Goal: Task Accomplishment & Management: Complete application form

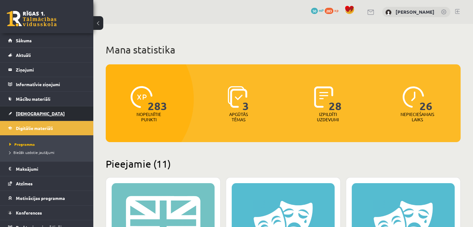
click at [31, 116] on link "[DEMOGRAPHIC_DATA]" at bounding box center [47, 113] width 78 height 14
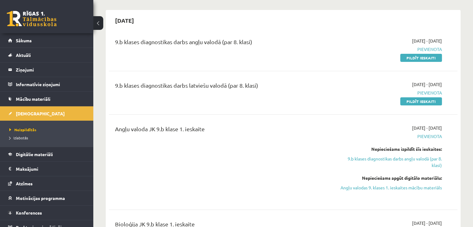
scroll to position [31, 0]
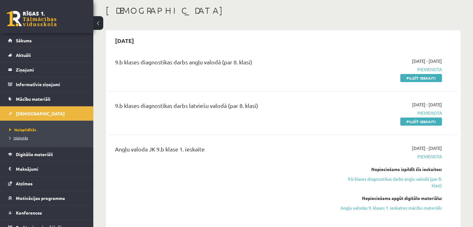
click at [22, 137] on span "Izlabotās" at bounding box center [18, 137] width 19 height 5
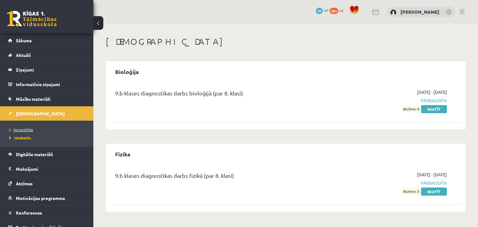
click at [23, 130] on span "Neizpildītās" at bounding box center [21, 129] width 24 height 5
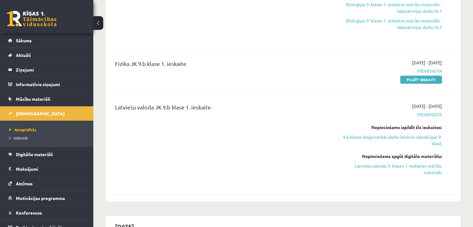
scroll to position [311, 0]
click at [406, 77] on link "Pildīt ieskaiti" at bounding box center [422, 79] width 42 height 8
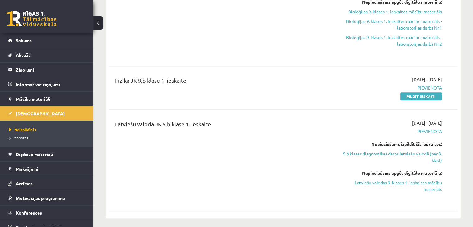
scroll to position [291, 0]
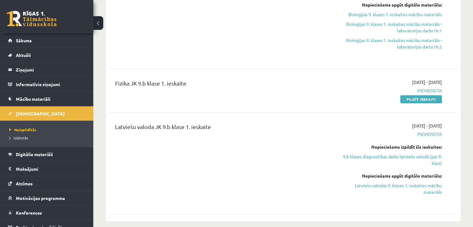
drag, startPoint x: 419, startPoint y: 99, endPoint x: 269, endPoint y: 29, distance: 165.4
click at [419, 99] on link "Pildīt ieskaiti" at bounding box center [422, 99] width 42 height 8
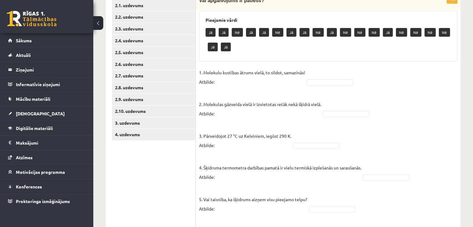
scroll to position [72, 0]
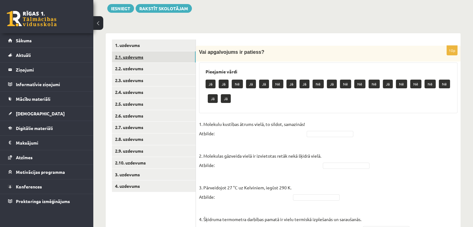
click at [173, 53] on link "2.1. uzdevums" at bounding box center [154, 57] width 84 height 12
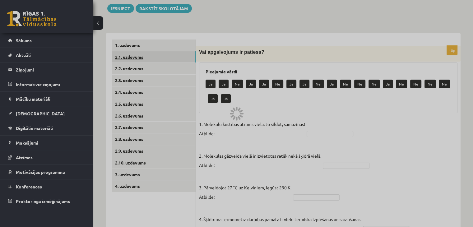
scroll to position [56, 0]
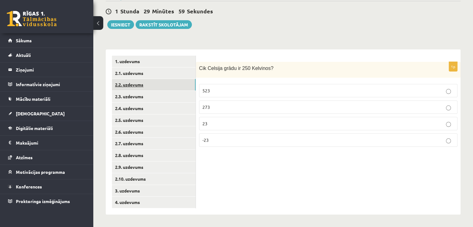
click at [155, 89] on link "2.2. uzdevums" at bounding box center [154, 85] width 84 height 12
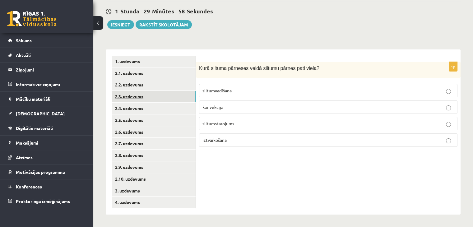
click at [155, 100] on link "2.3. uzdevums" at bounding box center [154, 97] width 84 height 12
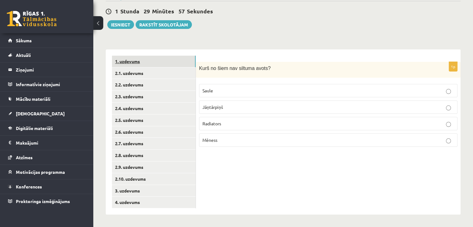
click at [143, 61] on link "1. uzdevums" at bounding box center [154, 62] width 84 height 12
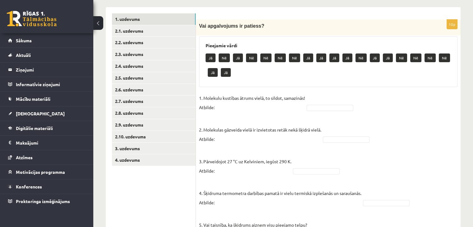
scroll to position [96, 0]
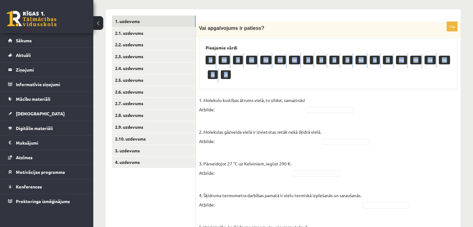
drag, startPoint x: 207, startPoint y: 57, endPoint x: 273, endPoint y: 91, distance: 73.9
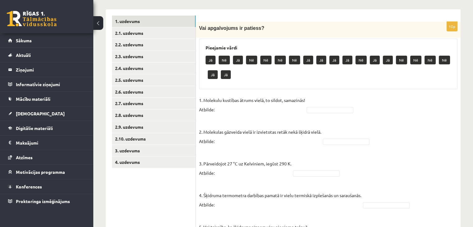
click at [211, 58] on p "Jā" at bounding box center [211, 60] width 10 height 9
click at [265, 59] on p "Nē" at bounding box center [266, 60] width 11 height 9
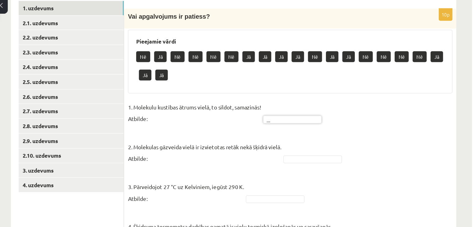
scroll to position [92, 0]
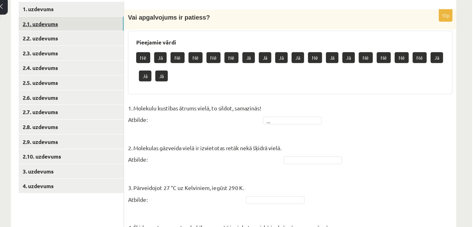
click at [155, 42] on link "2.1. uzdevums" at bounding box center [154, 37] width 84 height 12
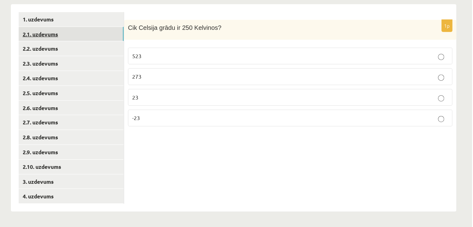
click at [166, 78] on link "2.1. uzdevums" at bounding box center [154, 74] width 84 height 12
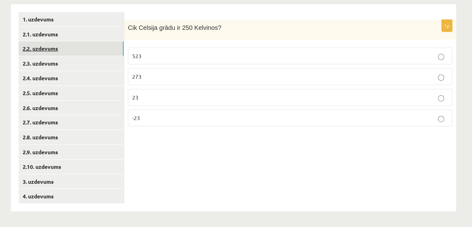
click at [167, 85] on link "2.2. uzdevums" at bounding box center [154, 85] width 84 height 12
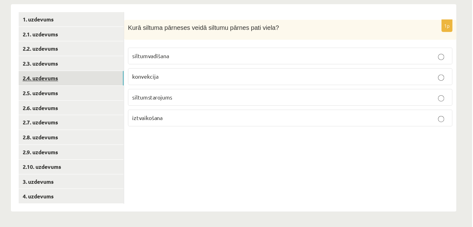
click at [175, 107] on link "2.4. uzdevums" at bounding box center [154, 109] width 84 height 12
click at [151, 107] on link "2.4. uzdevums" at bounding box center [154, 109] width 84 height 12
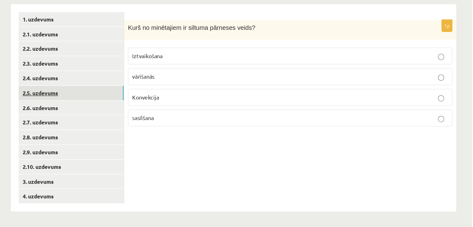
click at [141, 120] on link "2.5. uzdevums" at bounding box center [154, 121] width 84 height 12
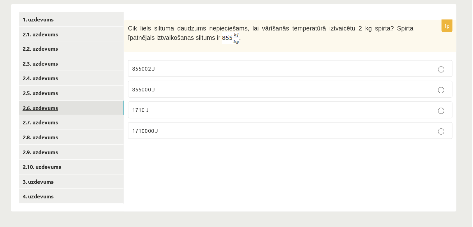
click at [123, 132] on link "2.6. uzdevums" at bounding box center [154, 132] width 84 height 12
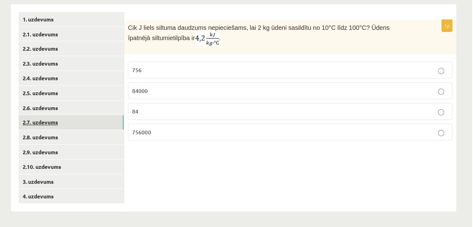
click at [132, 148] on link "2.7. uzdevums" at bounding box center [154, 144] width 84 height 12
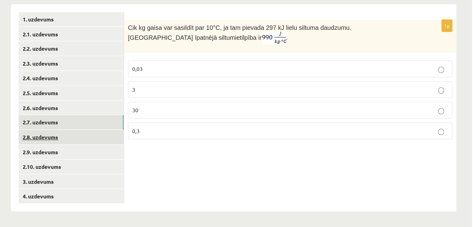
click at [136, 156] on link "2.8. uzdevums" at bounding box center [154, 156] width 84 height 12
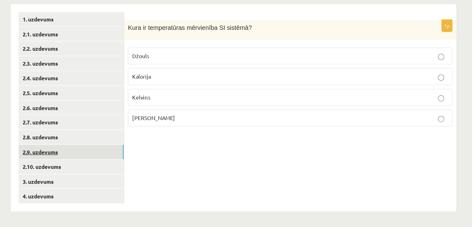
click at [147, 165] on link "2.9. uzdevums" at bounding box center [154, 168] width 84 height 12
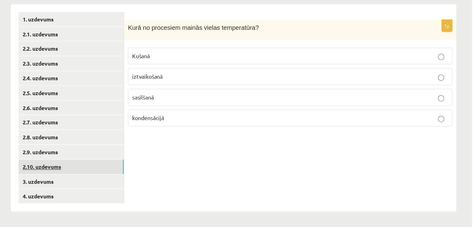
click at [150, 176] on link "2.10. uzdevums" at bounding box center [154, 179] width 84 height 12
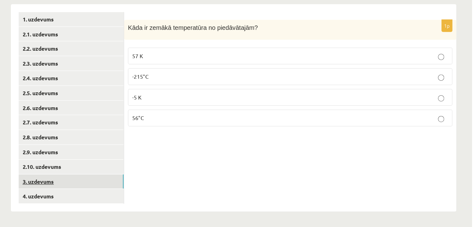
click at [152, 191] on link "3. uzdevums" at bounding box center [154, 191] width 84 height 12
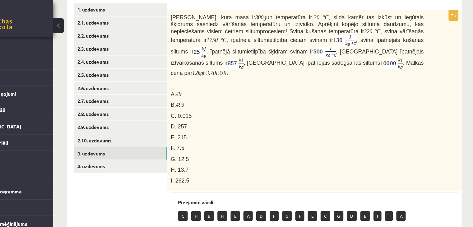
scroll to position [102, 0]
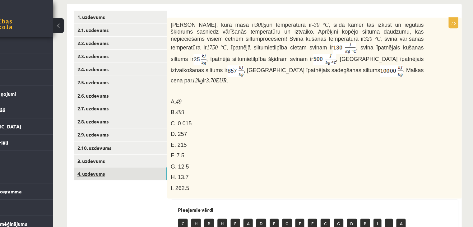
click at [164, 155] on link "4. uzdevums" at bounding box center [154, 157] width 84 height 12
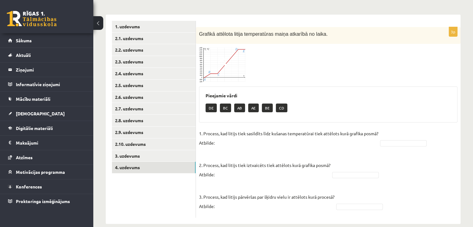
scroll to position [39, 0]
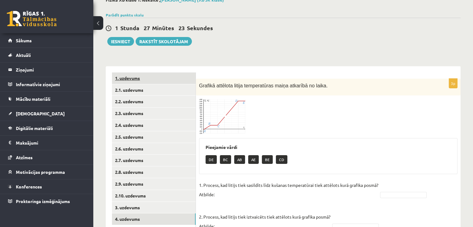
click at [141, 78] on link "1. uzdevums" at bounding box center [154, 79] width 84 height 12
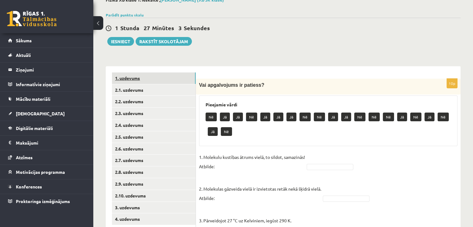
click at [141, 78] on link "1. uzdevums" at bounding box center [154, 79] width 84 height 12
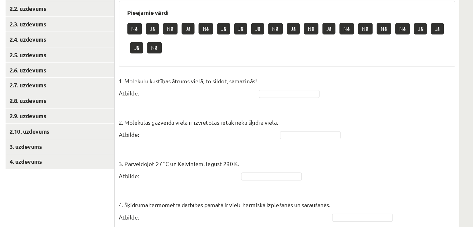
scroll to position [88, 0]
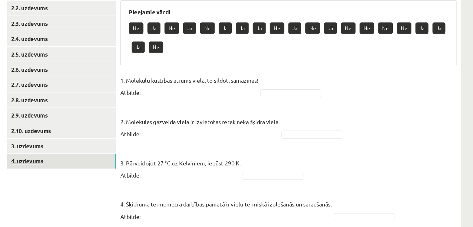
click at [143, 169] on link "4. uzdevums" at bounding box center [154, 171] width 84 height 12
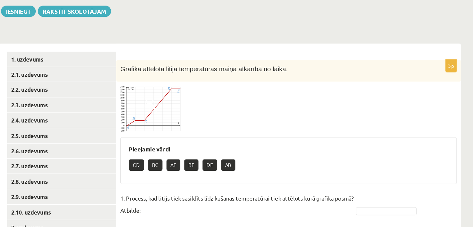
scroll to position [57, 0]
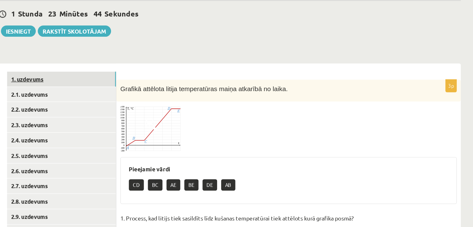
click at [130, 61] on link "1. uzdevums" at bounding box center [154, 61] width 84 height 12
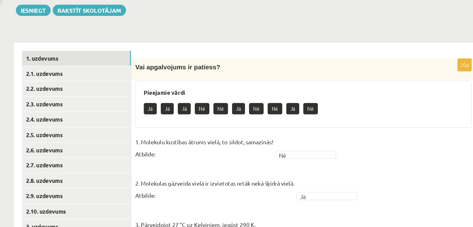
scroll to position [40, 0]
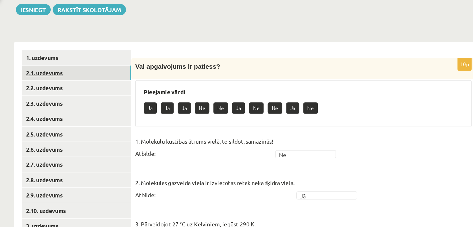
click at [146, 87] on link "2.1. uzdevums" at bounding box center [154, 89] width 84 height 12
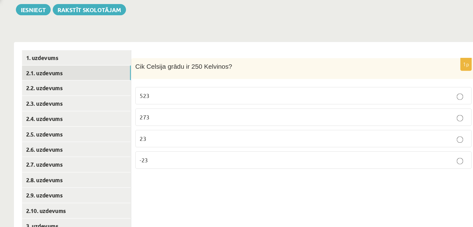
click at [247, 162] on label "-23" at bounding box center [328, 155] width 259 height 13
click at [250, 158] on p "-23" at bounding box center [329, 156] width 252 height 7
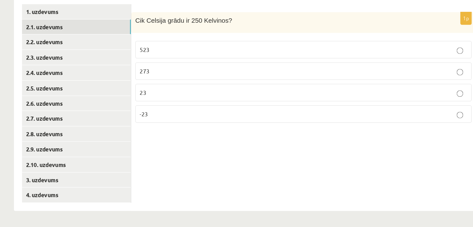
scroll to position [56, 0]
click at [164, 86] on link "2.2. uzdevums" at bounding box center [154, 85] width 84 height 12
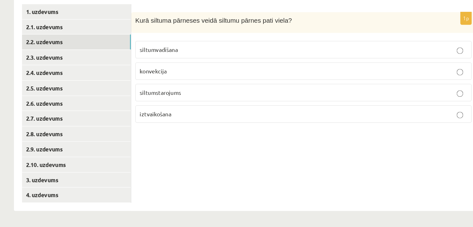
click at [217, 105] on span "konvekcija" at bounding box center [213, 107] width 21 height 6
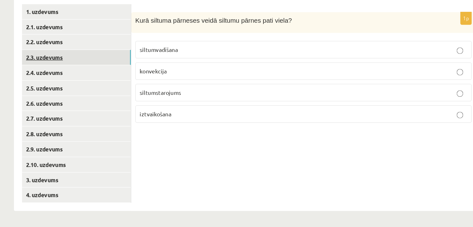
click at [136, 93] on link "2.3. uzdevums" at bounding box center [154, 97] width 84 height 12
click at [260, 121] on p "Radiators" at bounding box center [329, 123] width 252 height 7
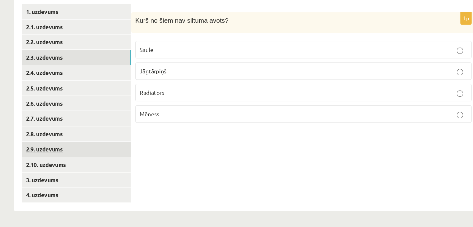
scroll to position [56, 0]
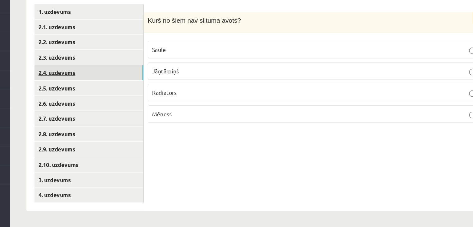
click at [139, 108] on link "2.4. uzdevums" at bounding box center [154, 109] width 84 height 12
click at [211, 122] on span "Konvekcija" at bounding box center [213, 124] width 21 height 6
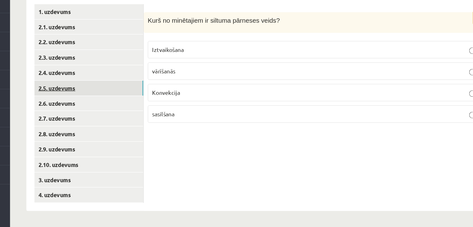
click at [141, 122] on link "2.5. uzdevums" at bounding box center [154, 121] width 84 height 12
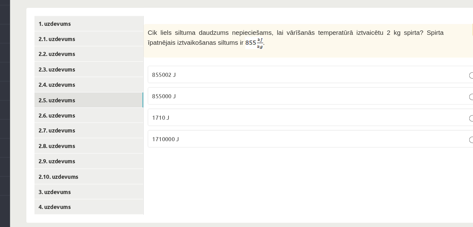
scroll to position [56, 0]
click at [331, 135] on p "1710 J" at bounding box center [329, 133] width 252 height 7
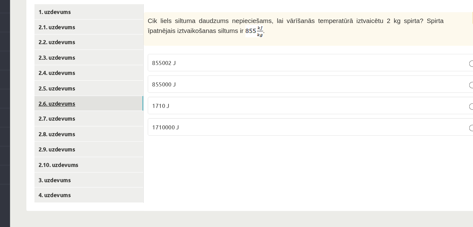
click at [190, 129] on link "2.6. uzdevums" at bounding box center [154, 132] width 84 height 12
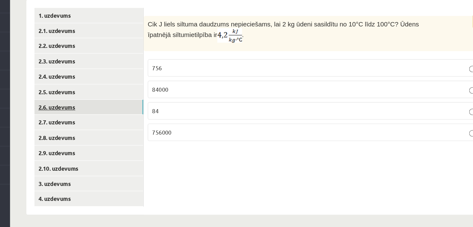
scroll to position [54, 0]
click at [242, 151] on p "756000" at bounding box center [329, 153] width 252 height 7
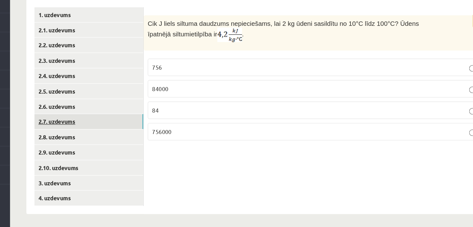
click at [151, 146] on link "2.7. uzdevums" at bounding box center [154, 146] width 84 height 12
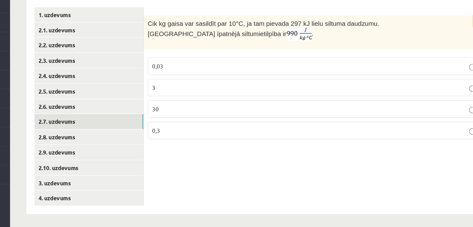
click at [324, 122] on p "3" at bounding box center [329, 119] width 252 height 7
click at [314, 137] on p "30" at bounding box center [329, 136] width 252 height 7
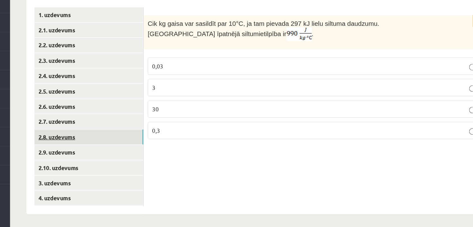
click at [148, 158] on link "2.8. uzdevums" at bounding box center [154, 158] width 84 height 12
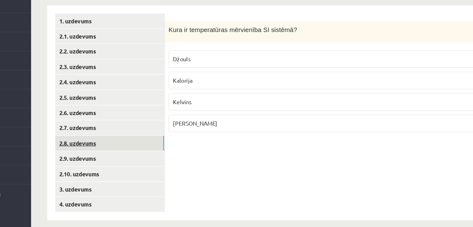
scroll to position [56, 0]
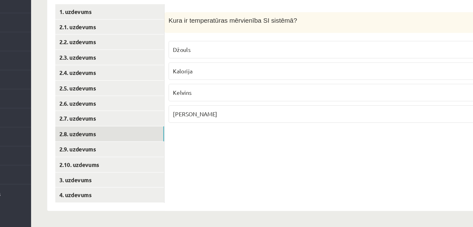
click at [208, 125] on span "Kelvins" at bounding box center [210, 124] width 14 height 6
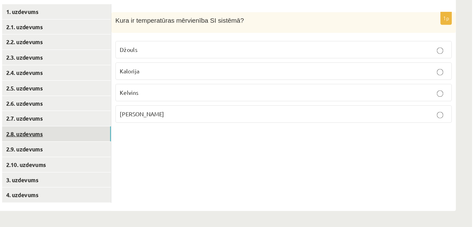
click at [170, 157] on link "2.8. uzdevums" at bounding box center [154, 156] width 84 height 12
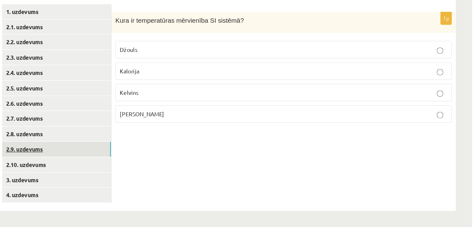
click at [172, 169] on link "2.9. uzdevums" at bounding box center [154, 168] width 84 height 12
click at [231, 127] on label "sasilšanā" at bounding box center [328, 123] width 259 height 13
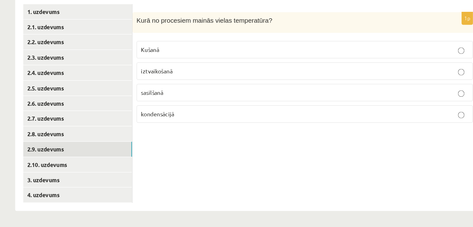
click at [221, 134] on label "kondensācijā" at bounding box center [328, 140] width 259 height 13
click at [176, 177] on link "2.10. uzdevums" at bounding box center [154, 179] width 84 height 12
click at [178, 170] on link "2.9. uzdevums" at bounding box center [154, 168] width 84 height 12
click at [210, 129] on label "sasilšanā" at bounding box center [328, 123] width 259 height 13
click at [176, 175] on link "2.10. uzdevums" at bounding box center [154, 179] width 84 height 12
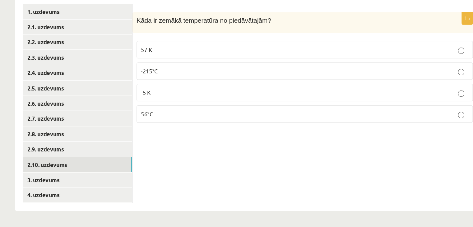
click at [224, 106] on p "-215°C" at bounding box center [329, 107] width 252 height 7
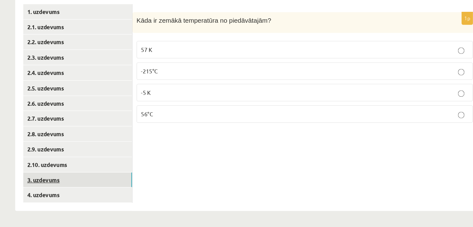
click at [151, 193] on link "3. uzdevums" at bounding box center [154, 191] width 84 height 12
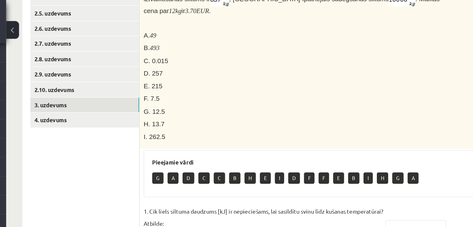
scroll to position [166, 0]
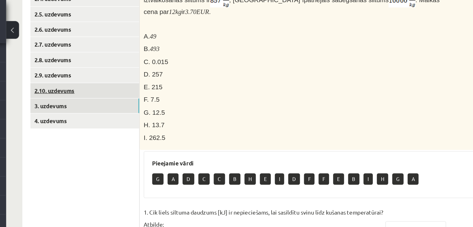
click at [166, 73] on link "2.10. uzdevums" at bounding box center [154, 70] width 84 height 12
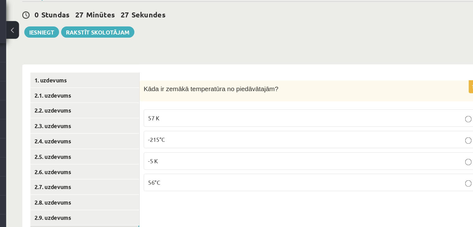
scroll to position [56, 0]
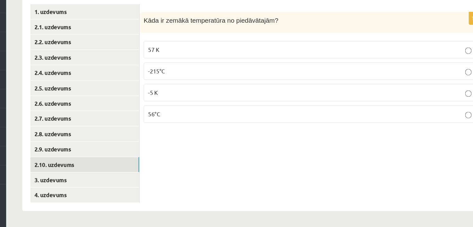
click at [236, 92] on p "57 K" at bounding box center [329, 90] width 252 height 7
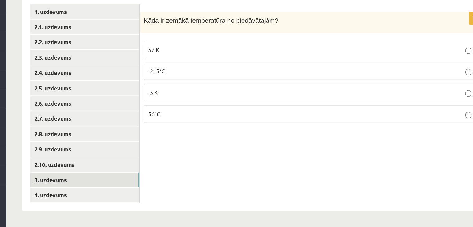
click at [159, 187] on link "3. uzdevums" at bounding box center [154, 191] width 84 height 12
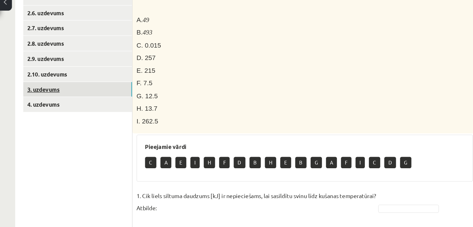
scroll to position [157, 0]
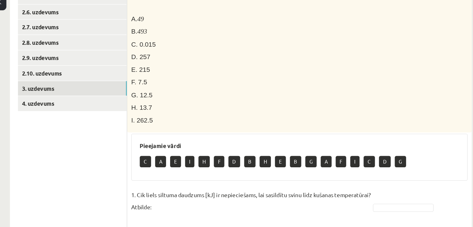
click at [244, 142] on p "I" at bounding box center [244, 146] width 7 height 9
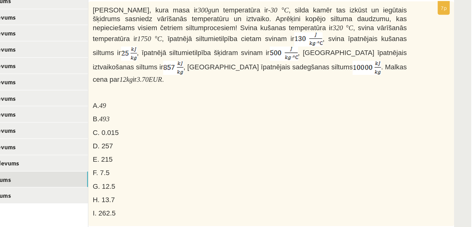
scroll to position [117, 0]
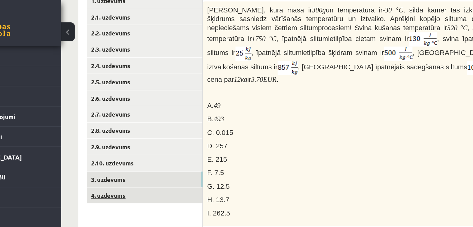
click at [132, 143] on link "4. uzdevums" at bounding box center [154, 142] width 84 height 12
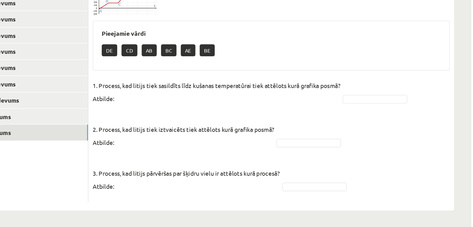
scroll to position [100, 0]
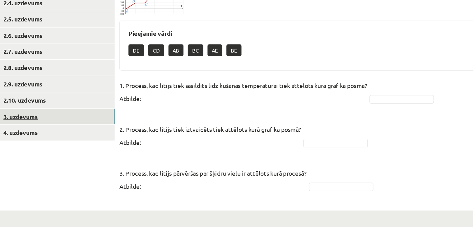
click at [192, 145] on link "3. uzdevums" at bounding box center [154, 147] width 84 height 12
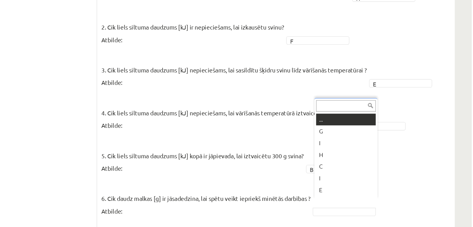
scroll to position [283, 0]
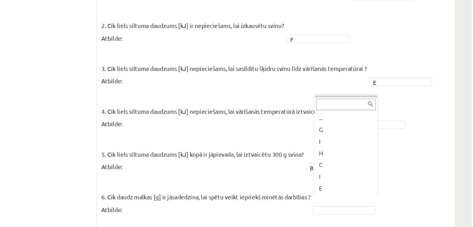
drag, startPoint x: 403, startPoint y: 158, endPoint x: 402, endPoint y: 166, distance: 7.8
click at [402, 166] on div "... G I H C I E G C F D B A A" at bounding box center [380, 167] width 47 height 75
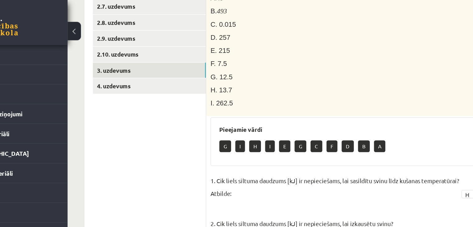
scroll to position [195, 0]
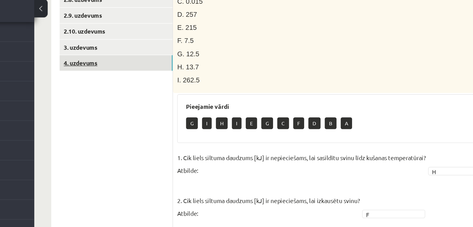
click at [167, 66] on link "4. uzdevums" at bounding box center [154, 64] width 84 height 12
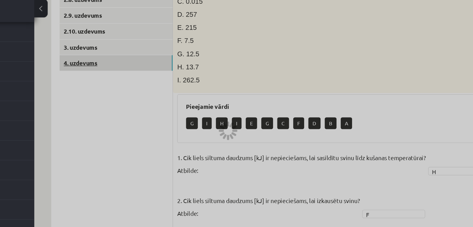
scroll to position [71, 0]
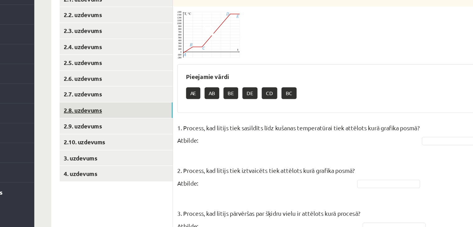
click at [158, 136] on link "2.8. uzdevums" at bounding box center [154, 141] width 84 height 12
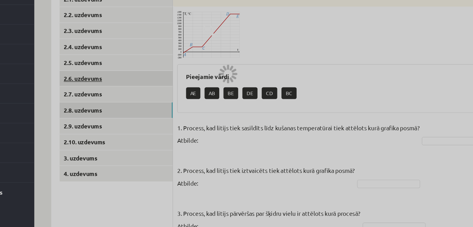
scroll to position [56, 0]
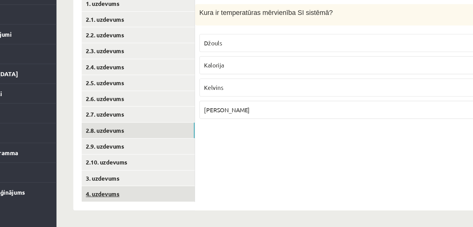
click at [137, 203] on link "4. uzdevums" at bounding box center [154, 203] width 84 height 12
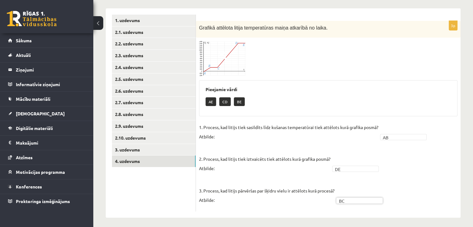
scroll to position [0, 0]
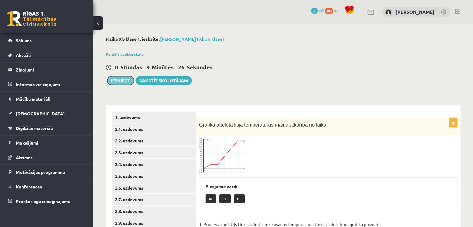
click at [125, 79] on button "Iesniegt" at bounding box center [120, 80] width 27 height 9
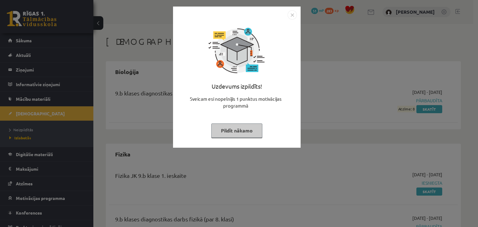
click at [251, 133] on button "Pildīt nākamo" at bounding box center [236, 131] width 51 height 14
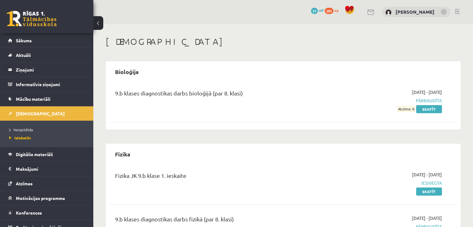
scroll to position [40, 0]
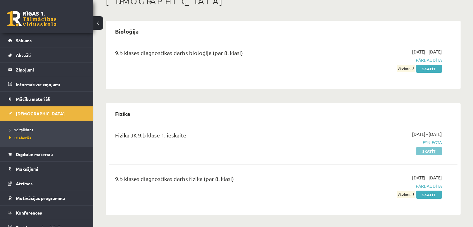
click at [427, 152] on link "Skatīt" at bounding box center [429, 151] width 26 height 8
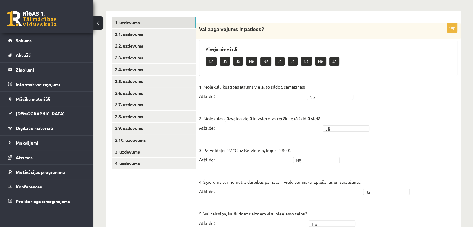
scroll to position [29, 0]
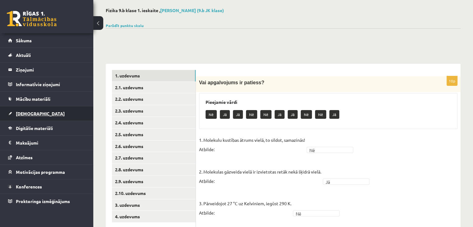
click at [47, 117] on link "[DEMOGRAPHIC_DATA]" at bounding box center [47, 113] width 78 height 14
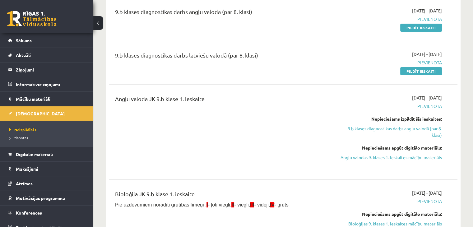
scroll to position [81, 0]
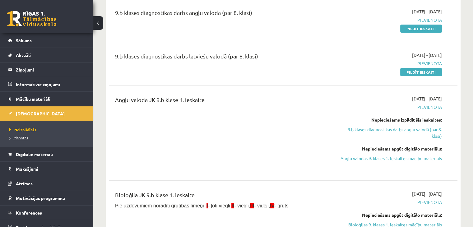
click at [18, 136] on span "Izlabotās" at bounding box center [18, 137] width 19 height 5
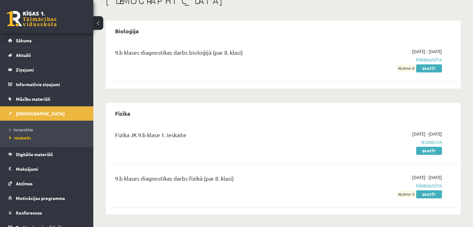
scroll to position [40, 0]
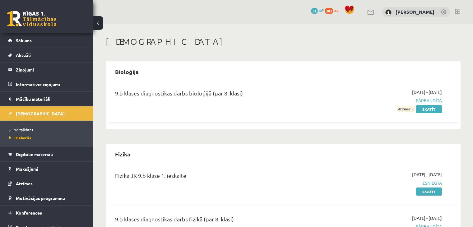
scroll to position [40, 0]
